Goal: Task Accomplishment & Management: Complete application form

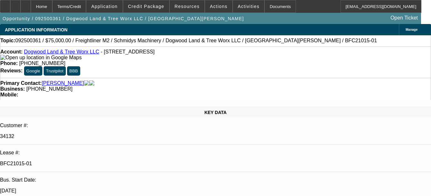
select select "0"
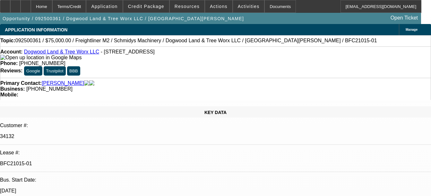
select select "0"
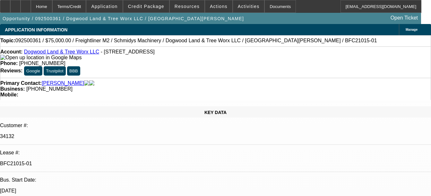
select select "0"
select select "1"
select select "3"
select select "6"
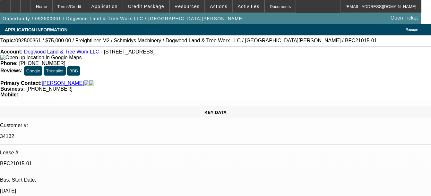
select select "1"
select select "3"
select select "6"
select select "1"
select select "3"
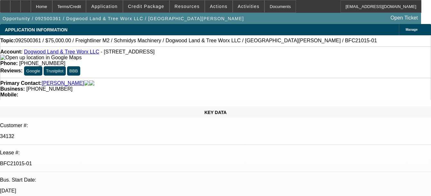
select select "6"
select select "1"
select select "3"
select select "6"
click at [266, 2] on div "Documents" at bounding box center [279, 6] width 31 height 13
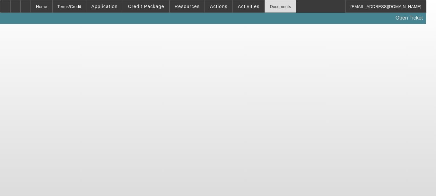
click at [264, 8] on div "Documents" at bounding box center [279, 6] width 31 height 13
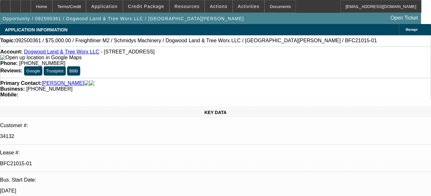
select select "0"
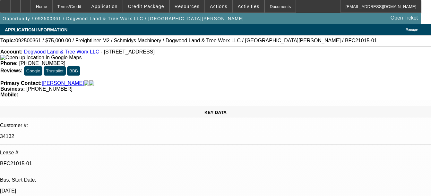
select select "0"
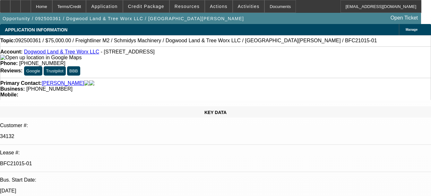
select select "0"
select select "1"
select select "3"
select select "6"
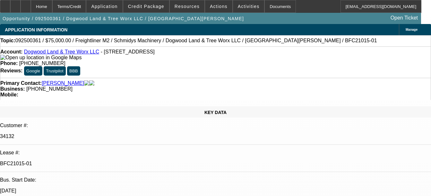
select select "1"
select select "3"
select select "6"
select select "1"
select select "3"
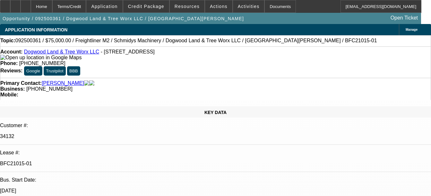
select select "6"
select select "1"
select select "3"
select select "6"
